Goal: Entertainment & Leisure: Consume media (video, audio)

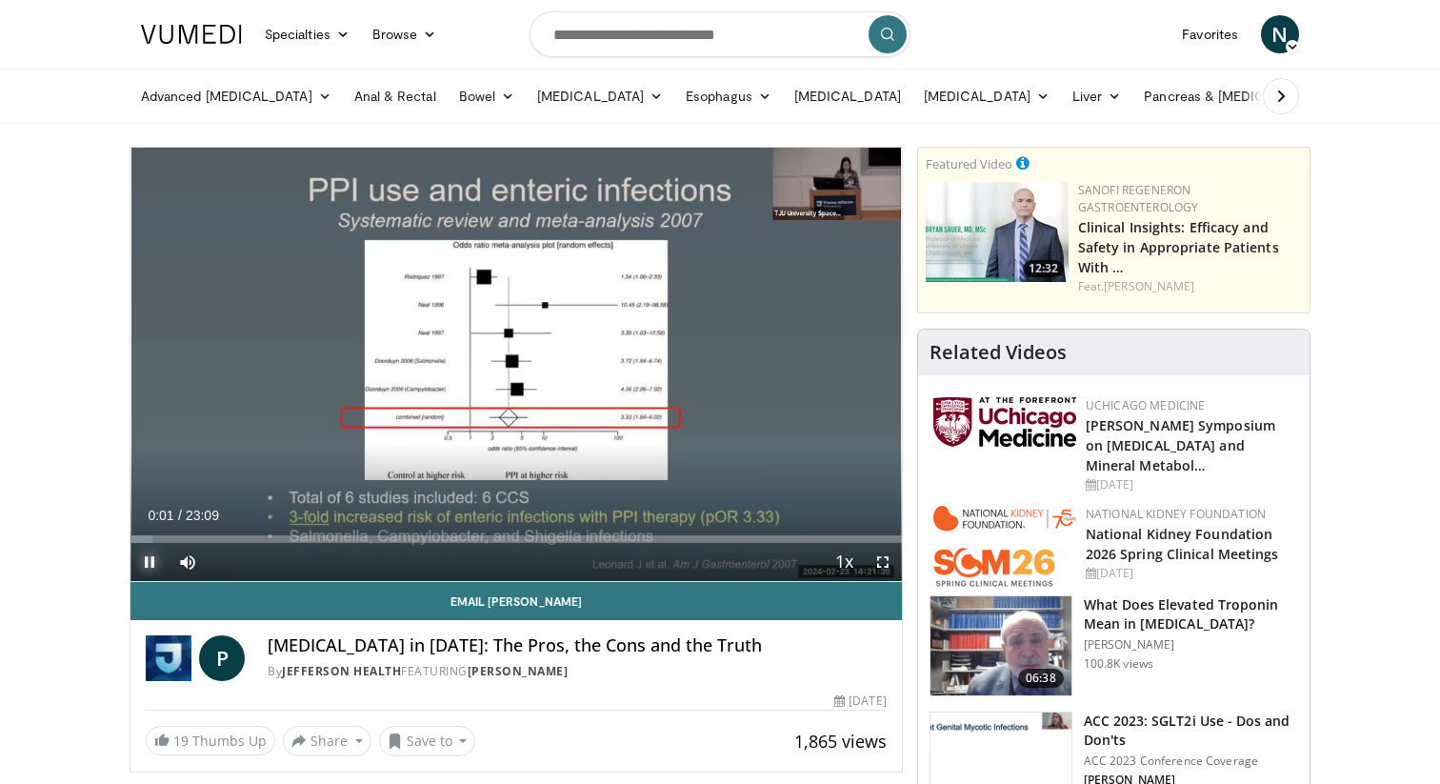
click at [142, 561] on span "Video Player" at bounding box center [150, 562] width 38 height 38
click at [882, 563] on span "Video Player" at bounding box center [883, 562] width 38 height 38
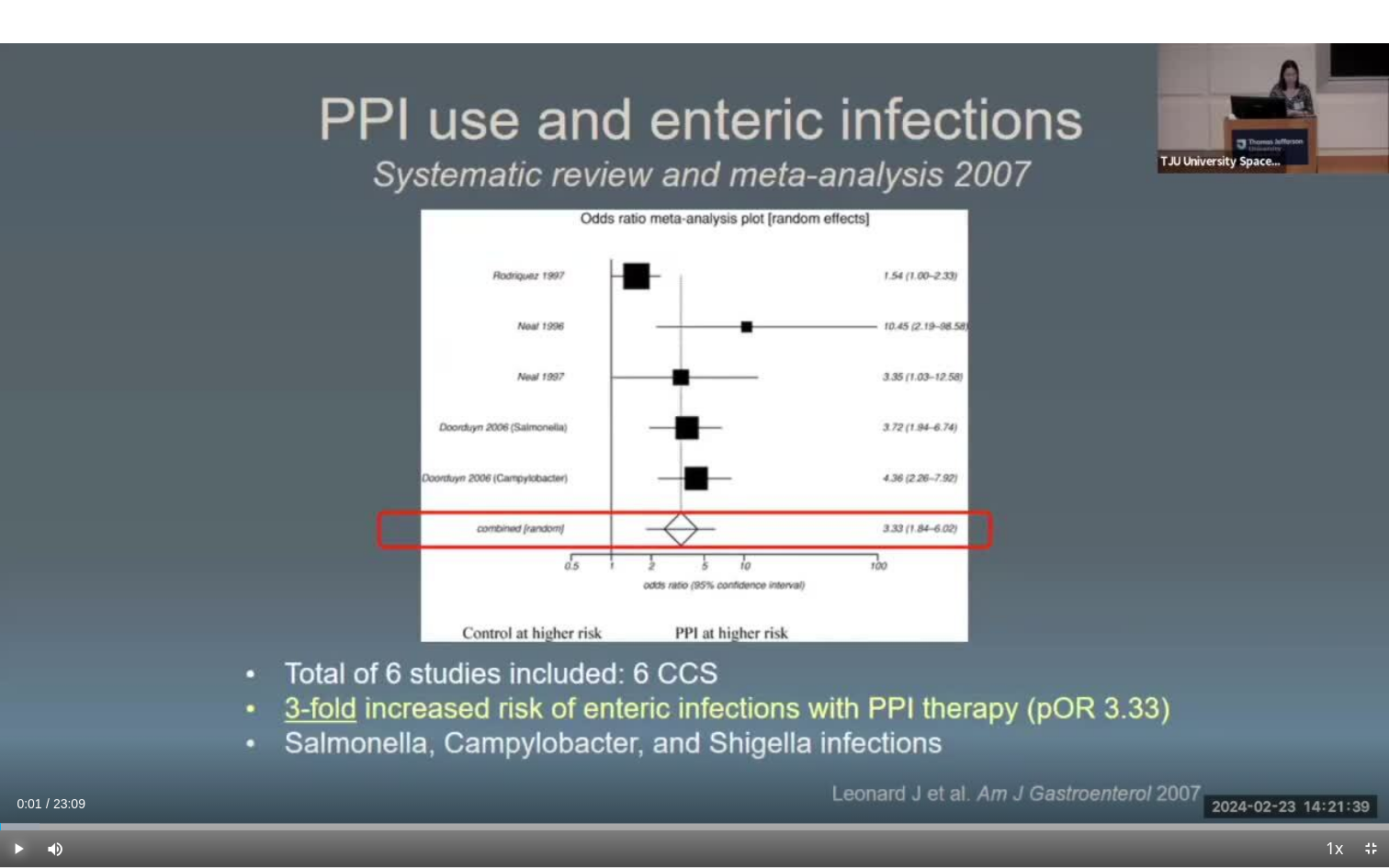
click at [13, 755] on span "Video Player" at bounding box center [18, 849] width 37 height 37
click at [14, 755] on span "Video Player" at bounding box center [18, 849] width 37 height 37
drag, startPoint x: 11, startPoint y: 825, endPoint x: 0, endPoint y: 825, distance: 11.0
click at [0, 755] on div "Progress Bar" at bounding box center [1, 827] width 2 height 8
click at [22, 755] on span "Video Player" at bounding box center [18, 849] width 37 height 37
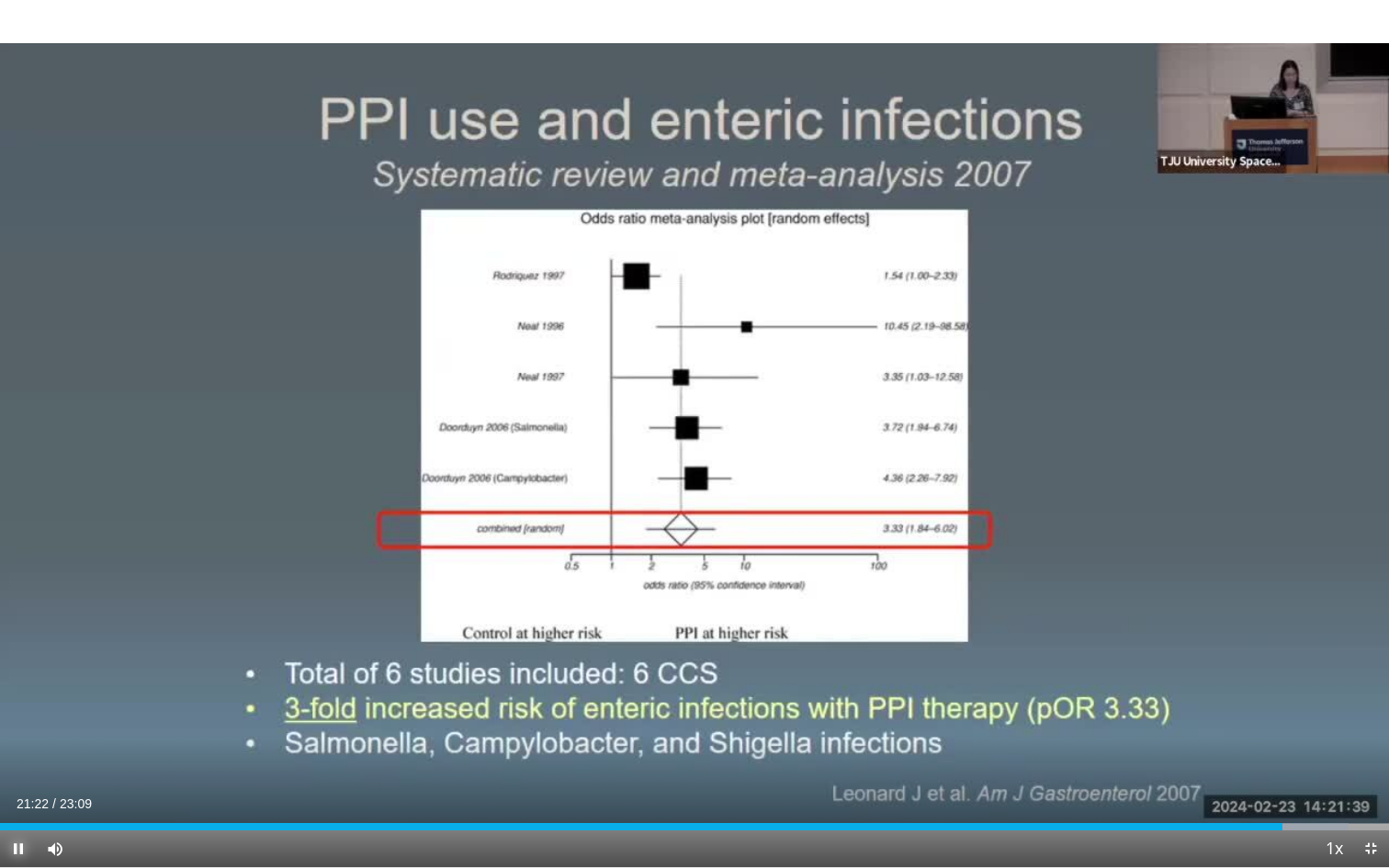
click at [12, 755] on span "Video Player" at bounding box center [18, 849] width 37 height 37
click at [18, 755] on span "Video Player" at bounding box center [18, 849] width 37 height 37
drag, startPoint x: 1320, startPoint y: 819, endPoint x: 1306, endPoint y: 819, distance: 14.0
click at [1306, 755] on div "Loaded : 99.98% 21:46 21:47" at bounding box center [694, 822] width 1389 height 17
click at [17, 755] on span "Video Player" at bounding box center [18, 849] width 37 height 37
